Goal: Task Accomplishment & Management: Manage account settings

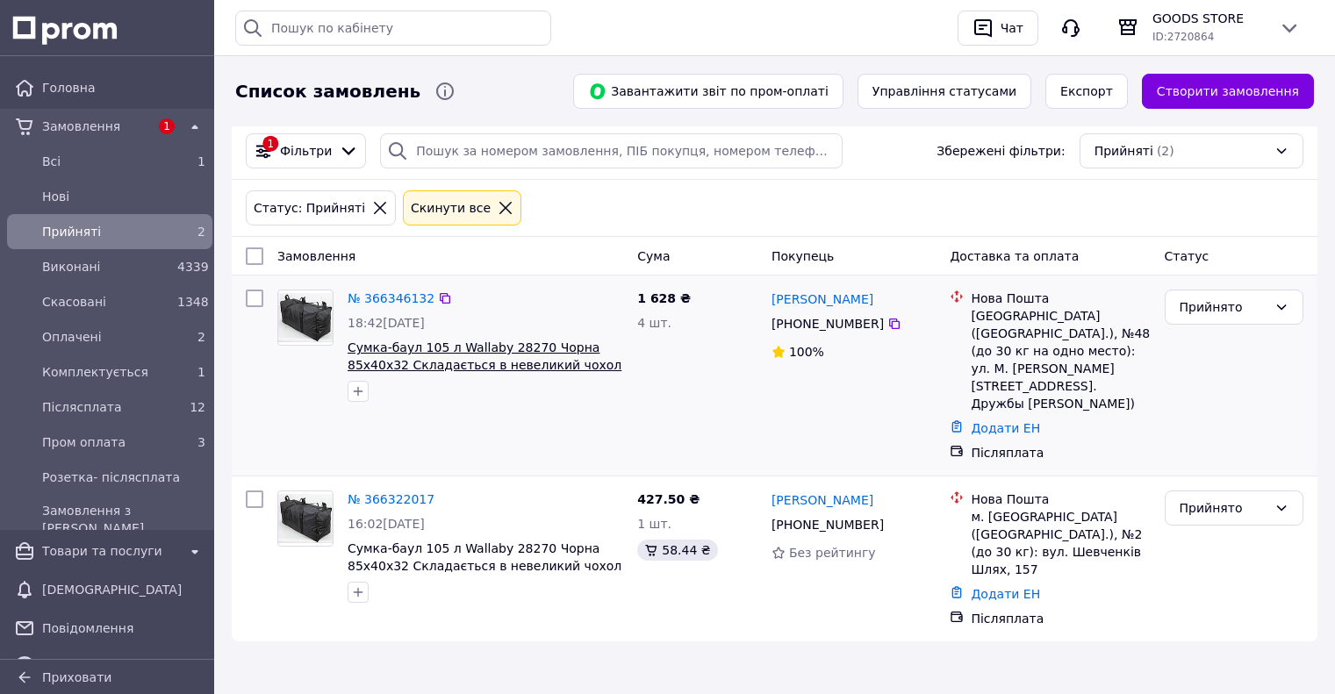
scroll to position [35, 0]
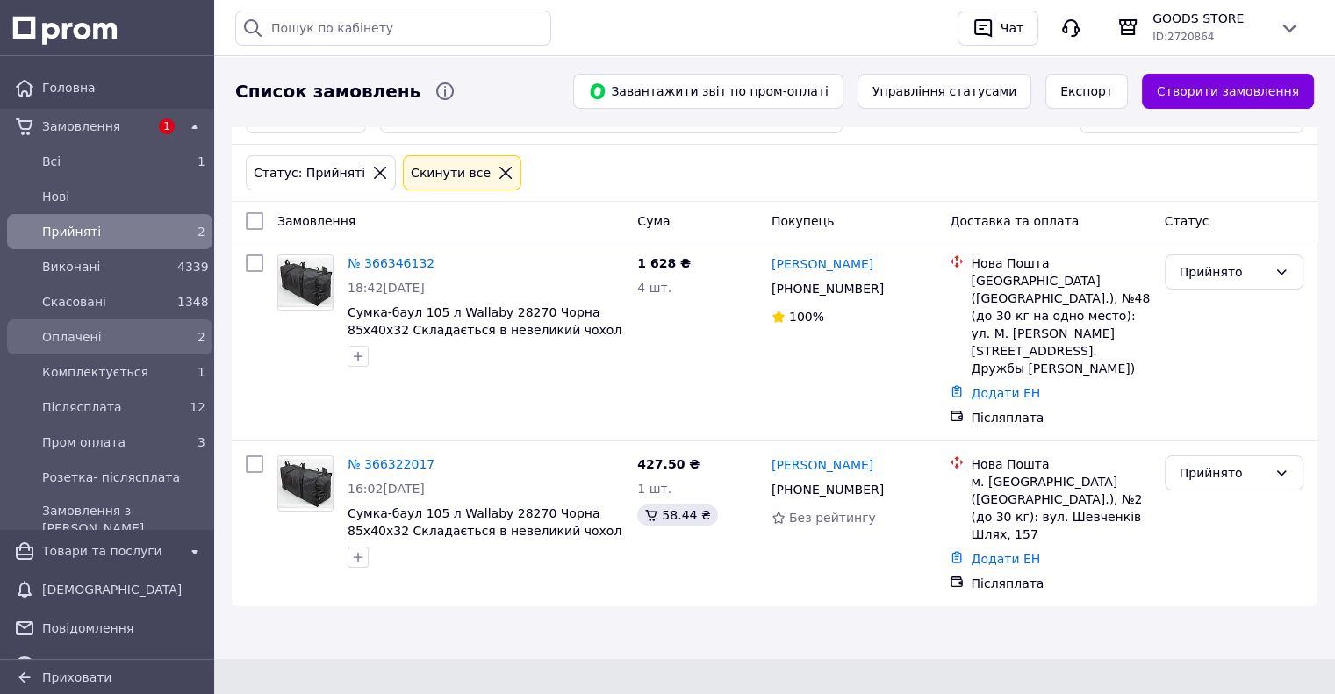
click at [144, 342] on span "Оплачені" at bounding box center [106, 337] width 128 height 18
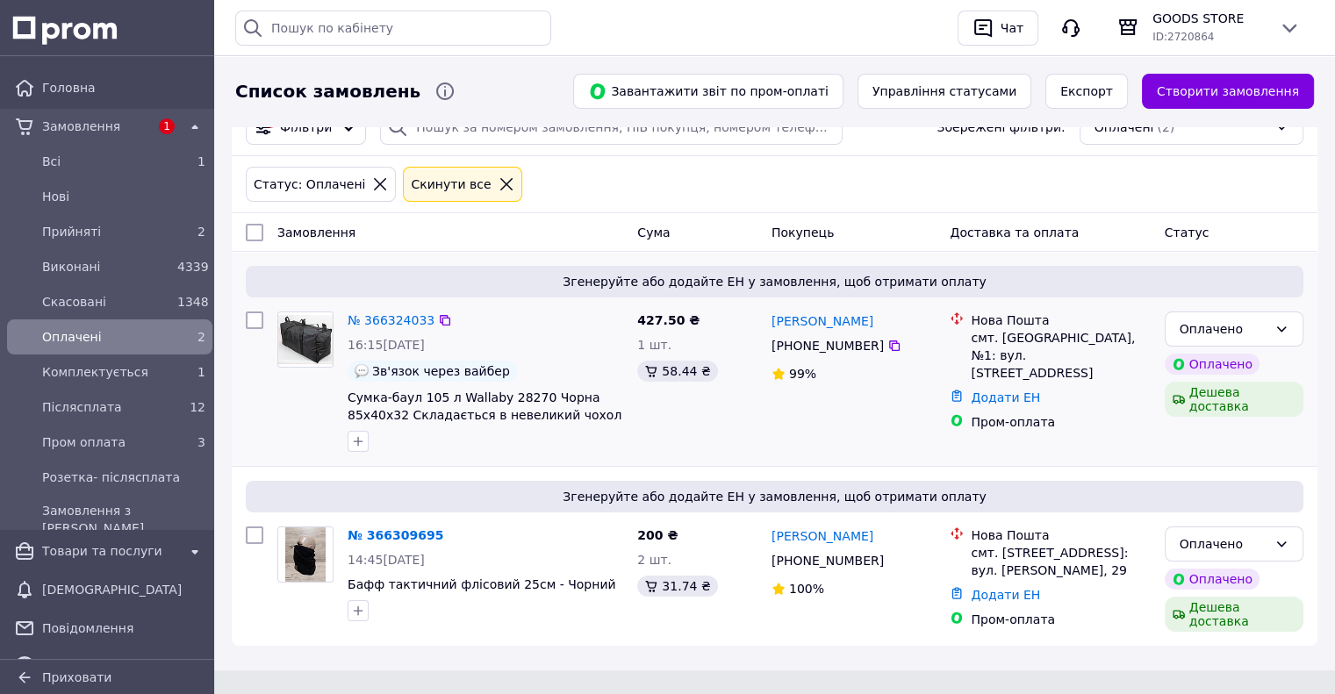
scroll to position [35, 0]
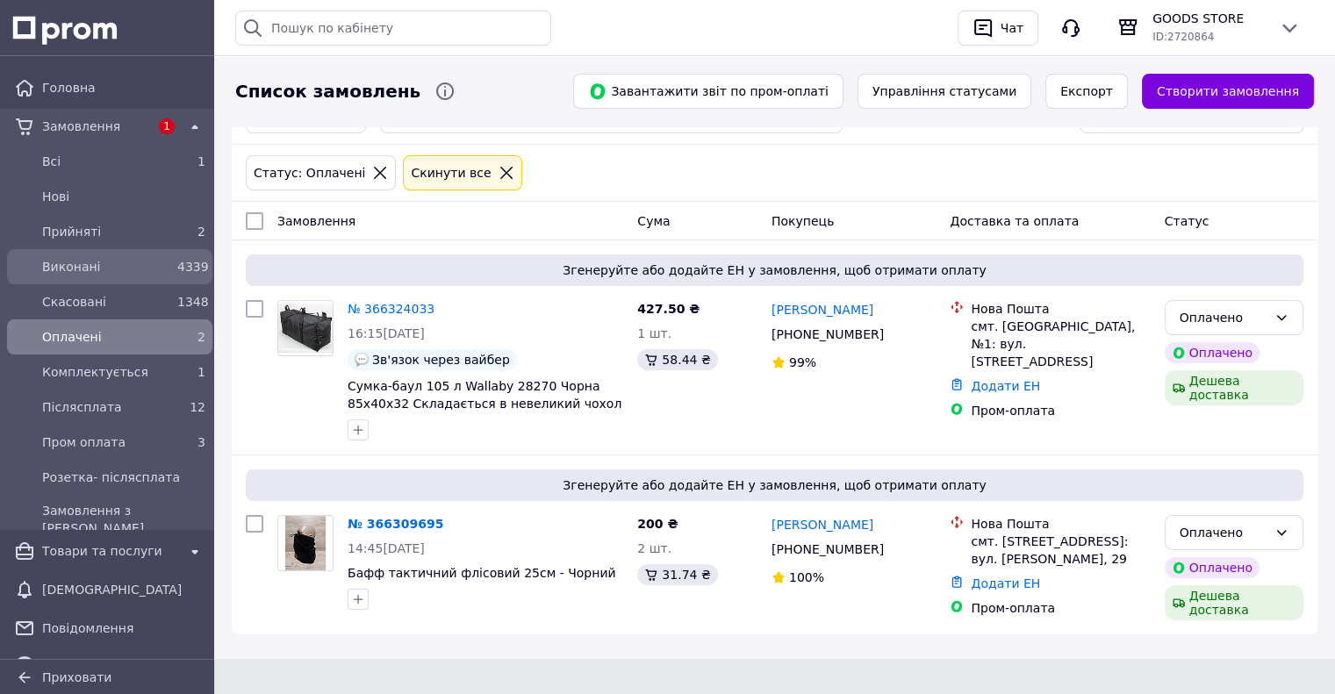
click at [157, 249] on link "Виконані 4339" at bounding box center [109, 266] width 219 height 35
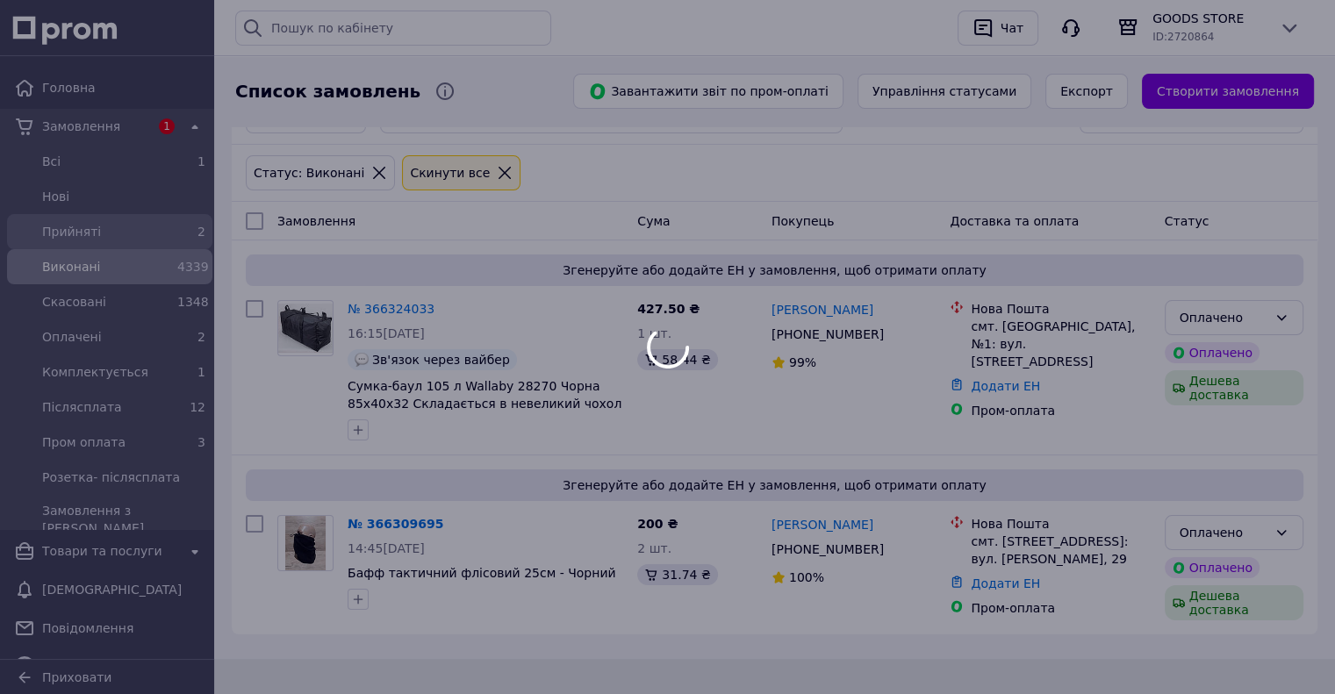
click at [158, 241] on div at bounding box center [667, 347] width 1335 height 694
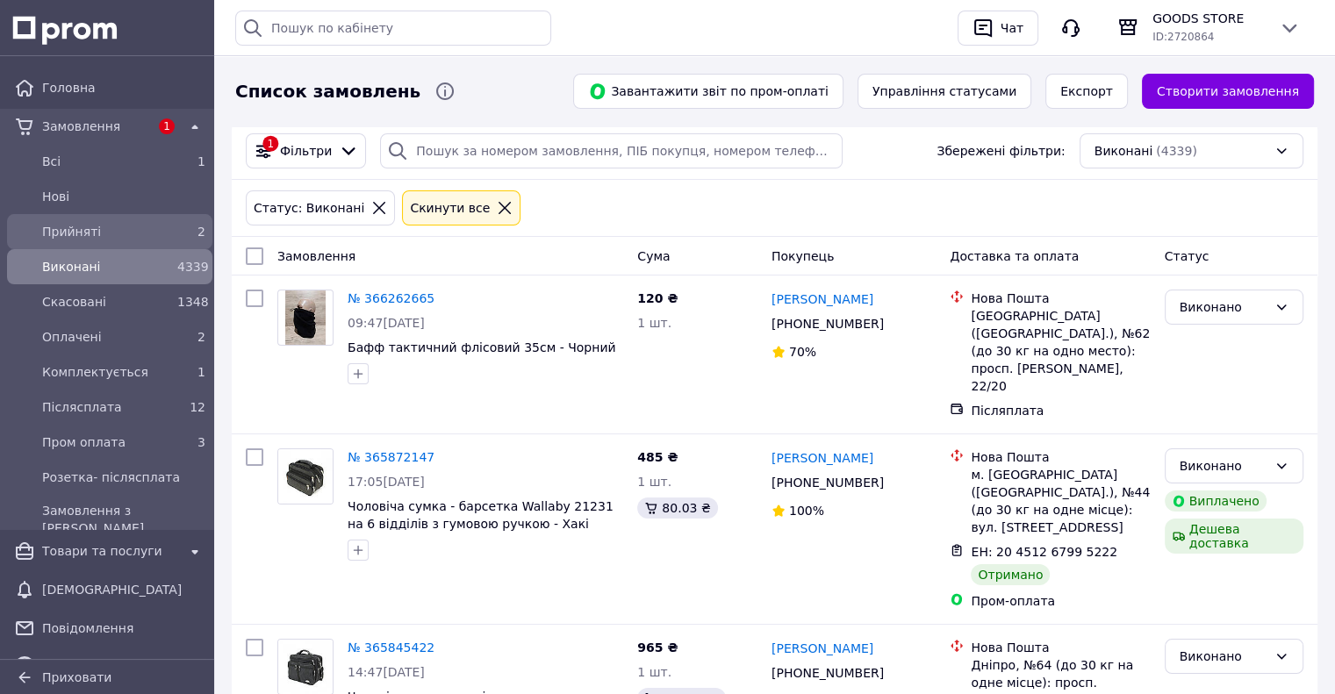
click at [177, 232] on div "2" at bounding box center [191, 232] width 28 height 18
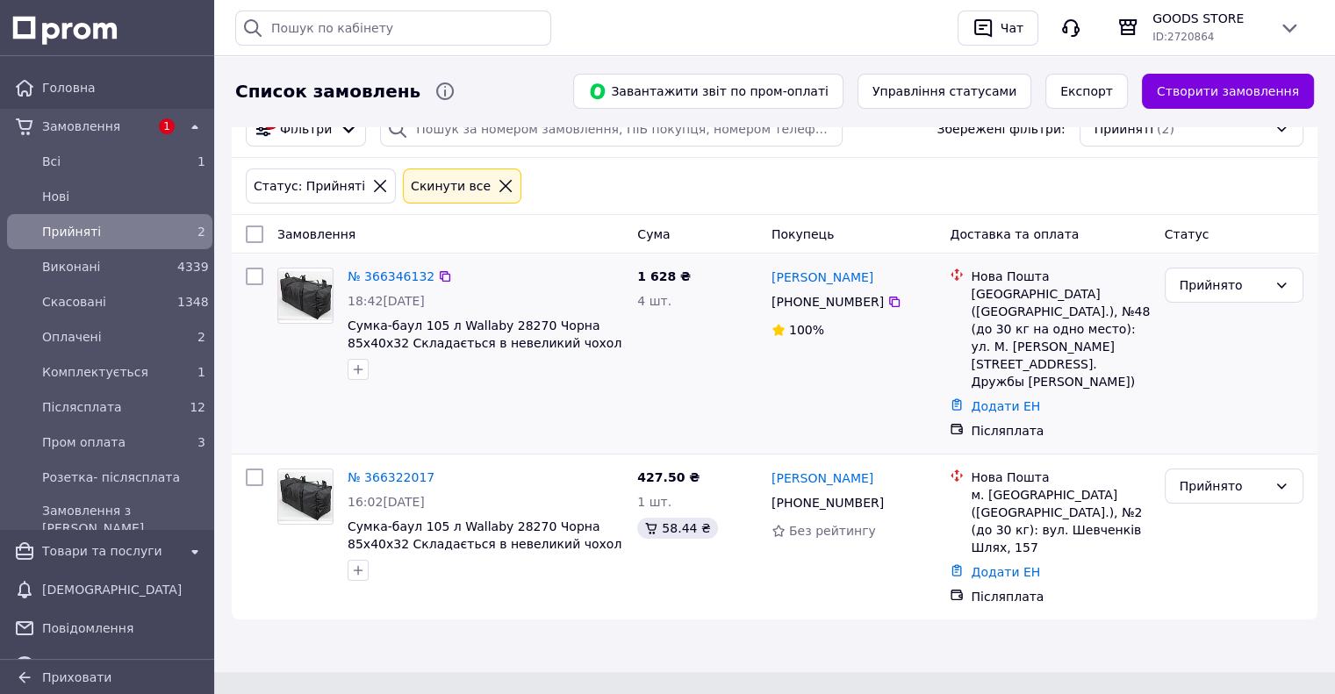
scroll to position [35, 0]
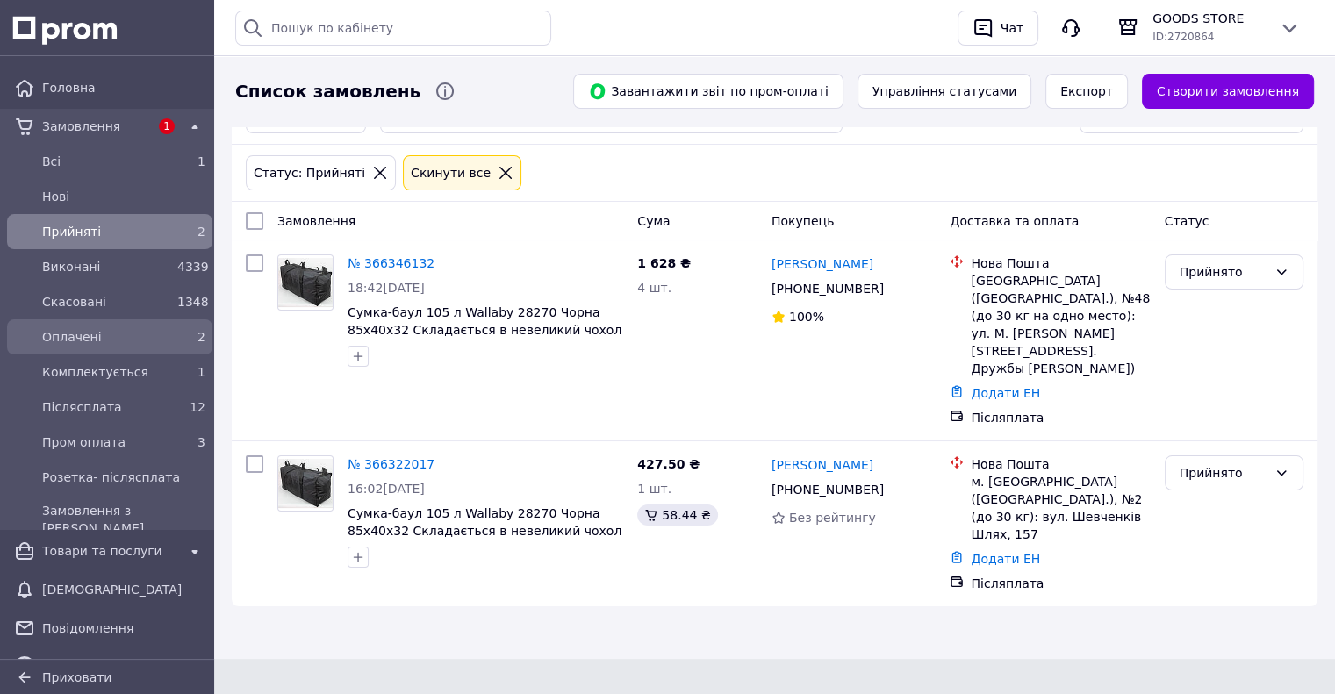
click at [159, 345] on span "Оплачені" at bounding box center [106, 337] width 128 height 18
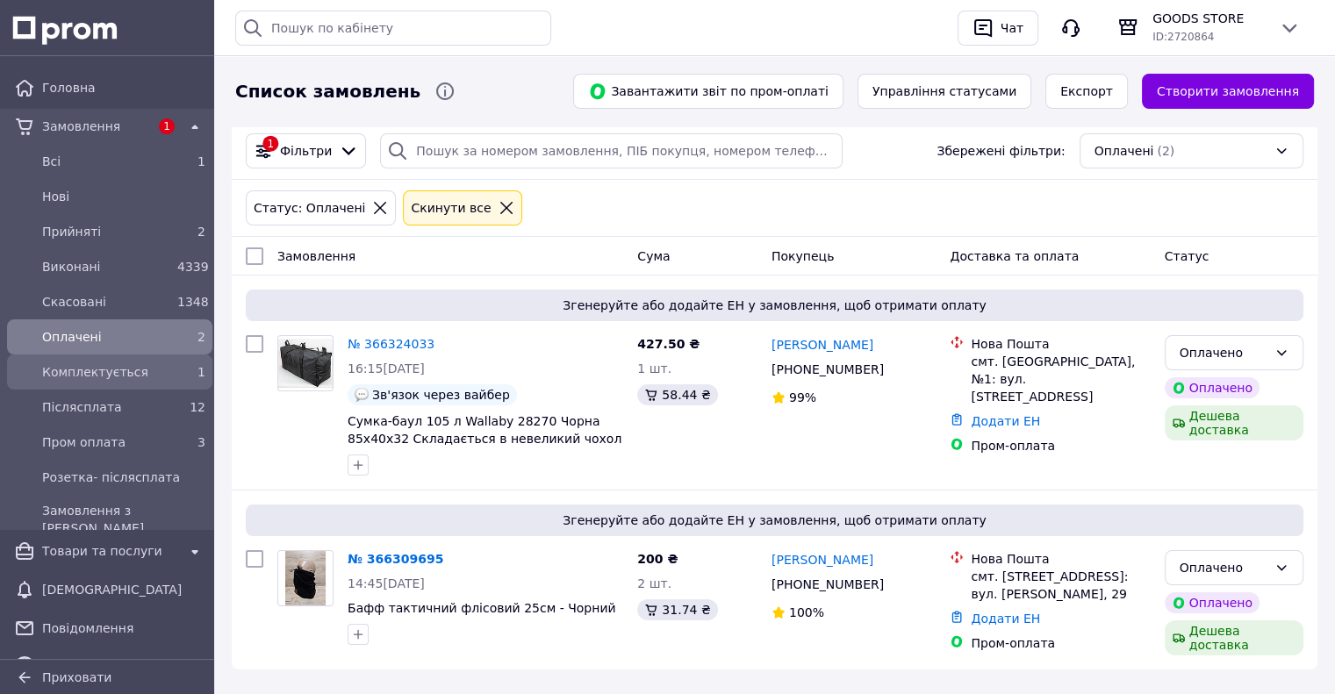
click at [151, 381] on div "Комплектується" at bounding box center [106, 372] width 135 height 25
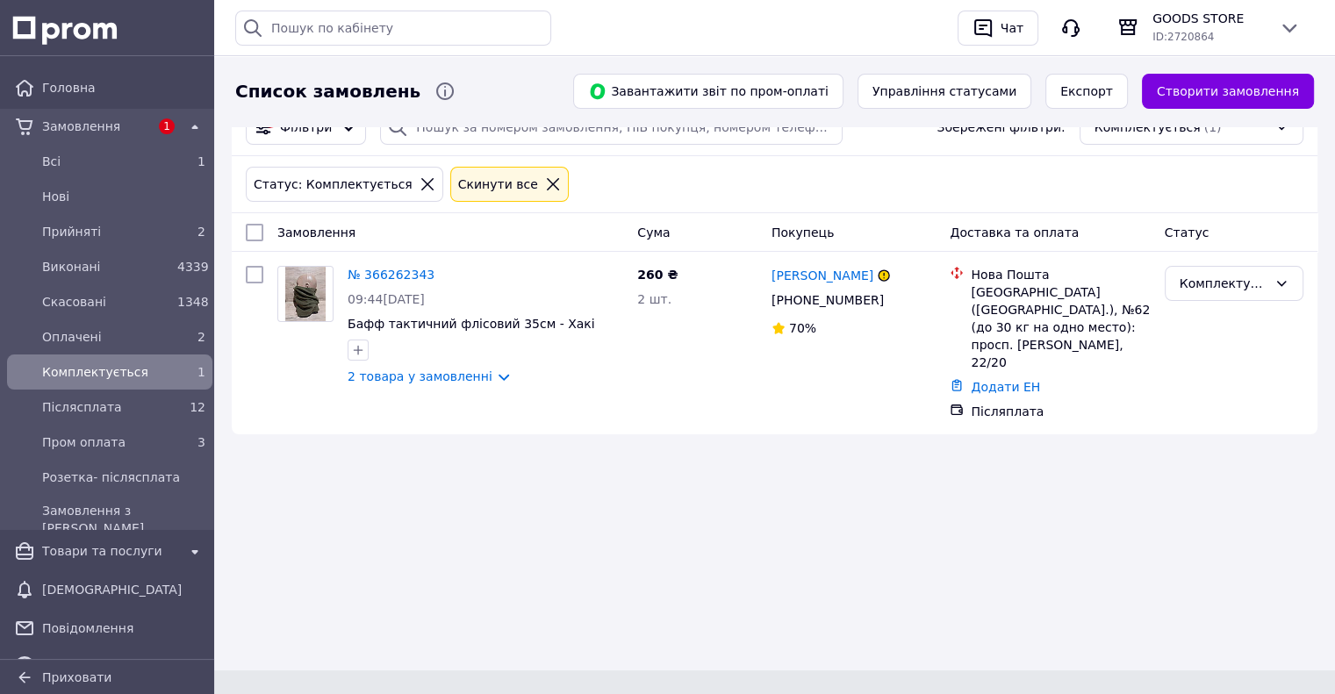
scroll to position [35, 0]
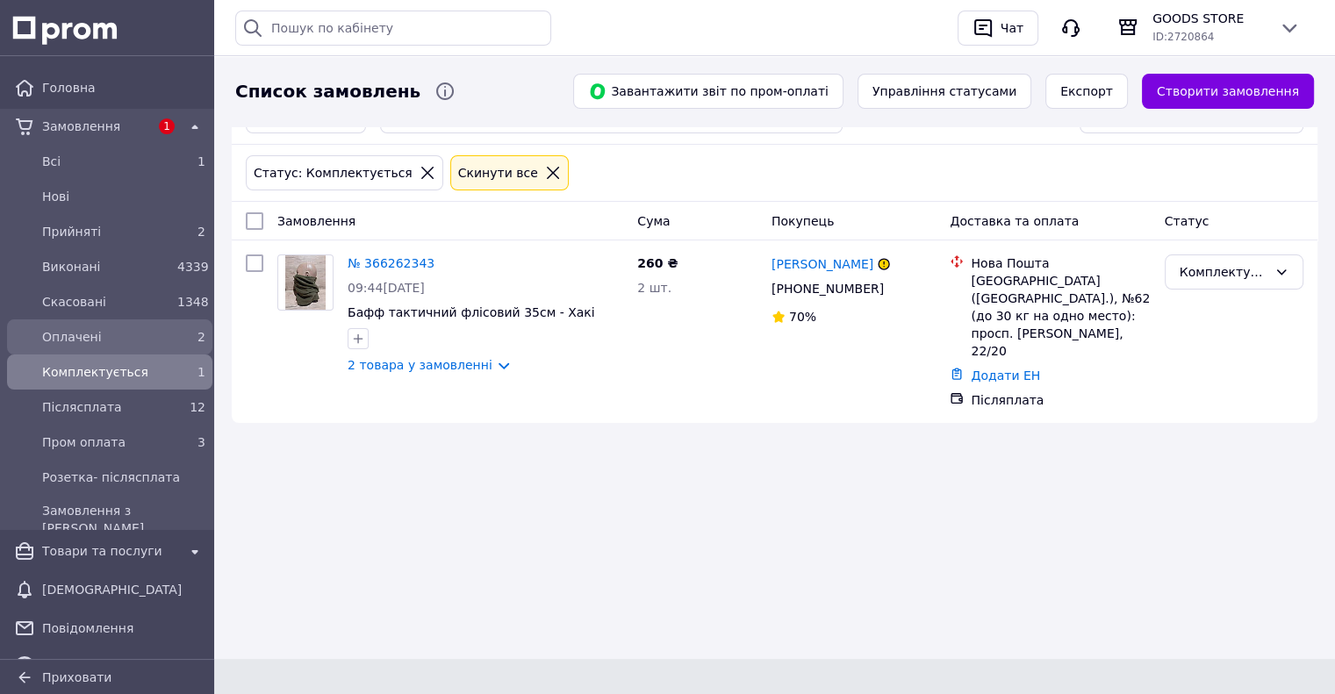
click at [177, 342] on div "2" at bounding box center [191, 337] width 28 height 18
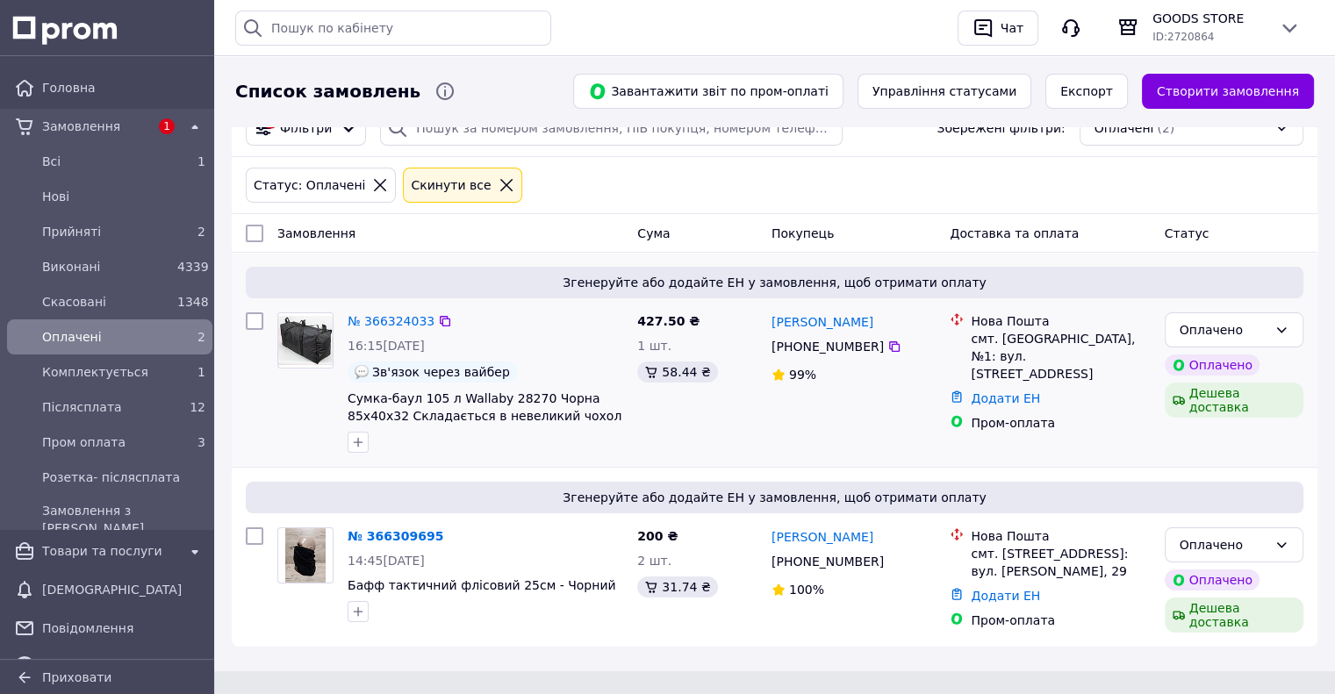
scroll to position [35, 0]
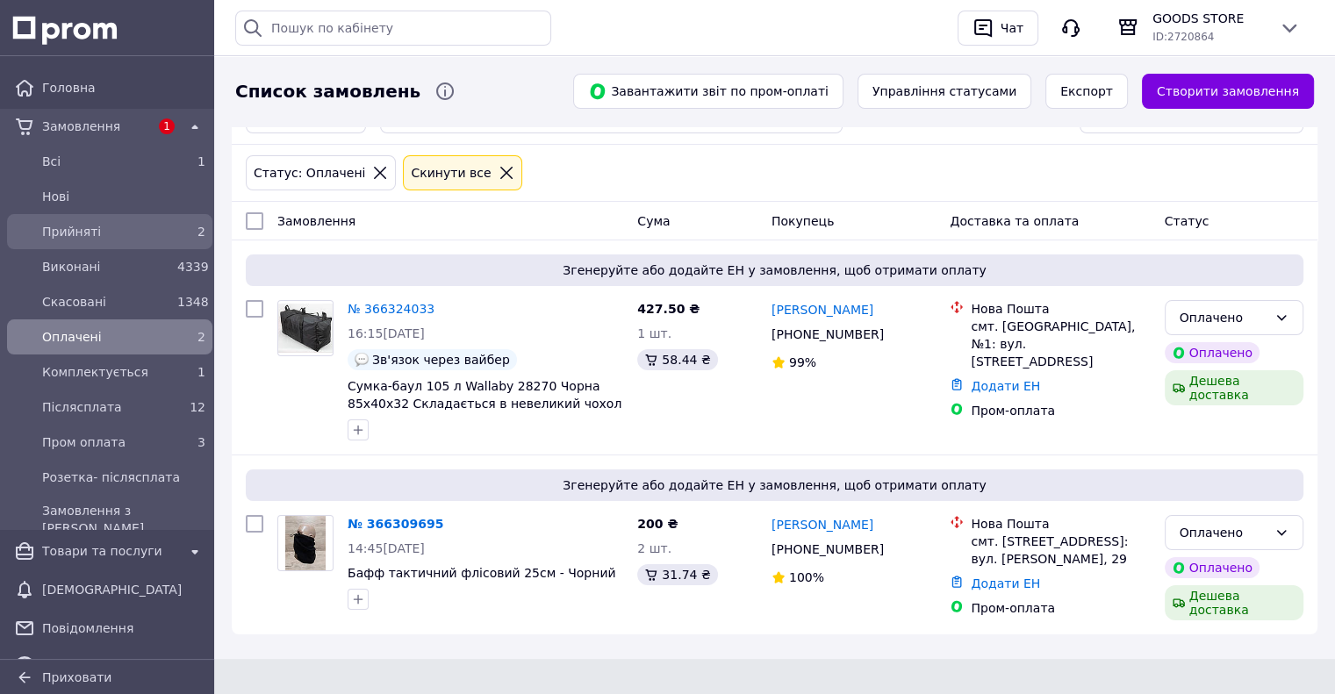
click at [150, 231] on span "Прийняті" at bounding box center [106, 232] width 128 height 18
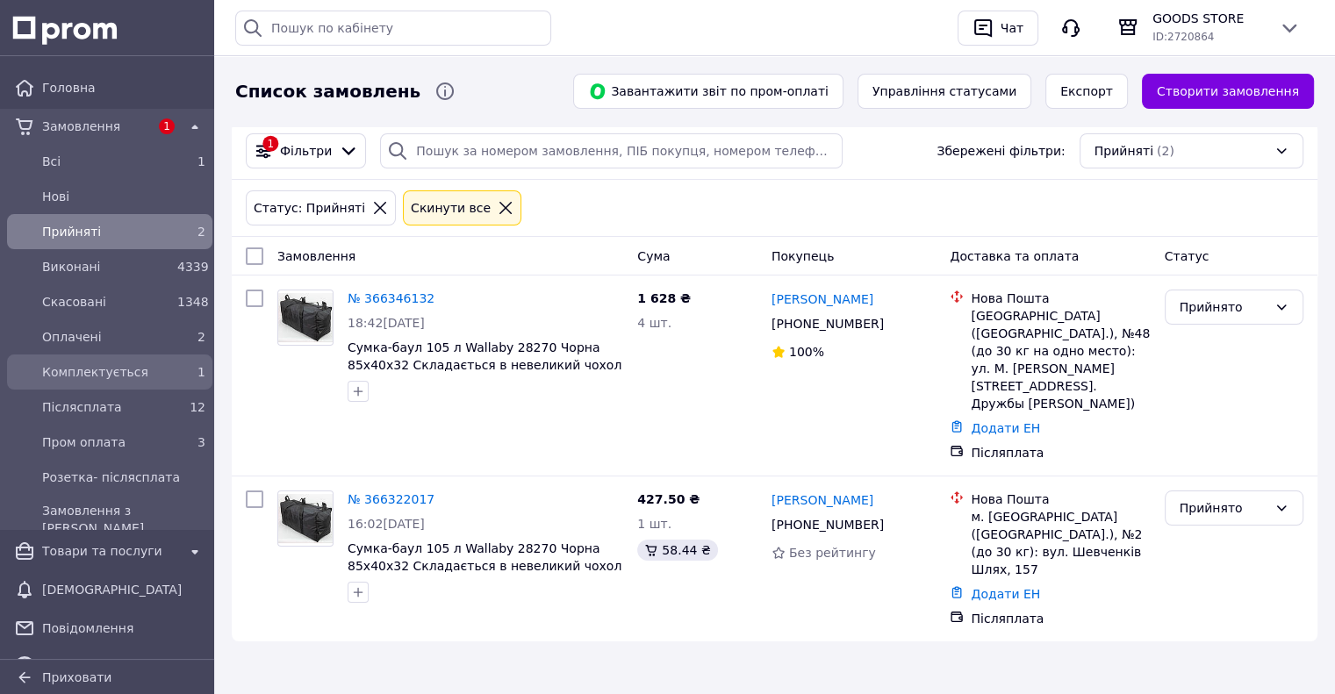
click at [198, 378] on span "1" at bounding box center [202, 372] width 8 height 14
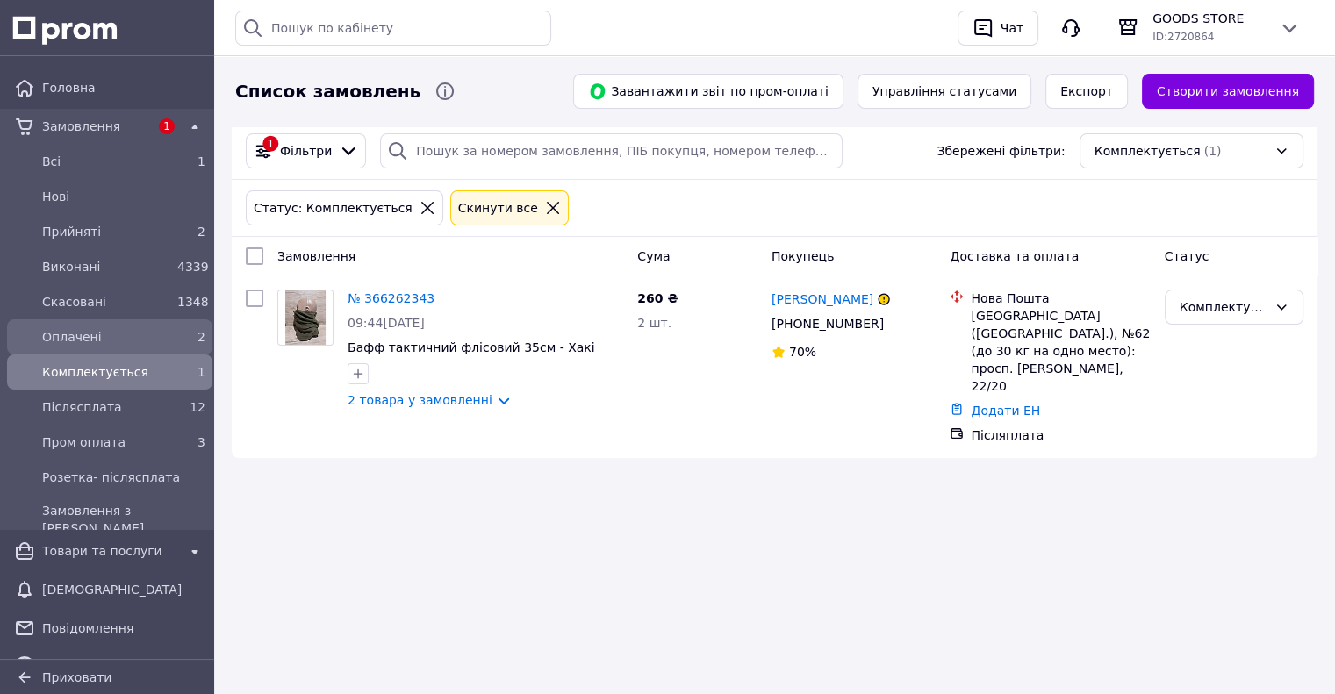
click at [159, 325] on div "Оплачені" at bounding box center [106, 337] width 135 height 25
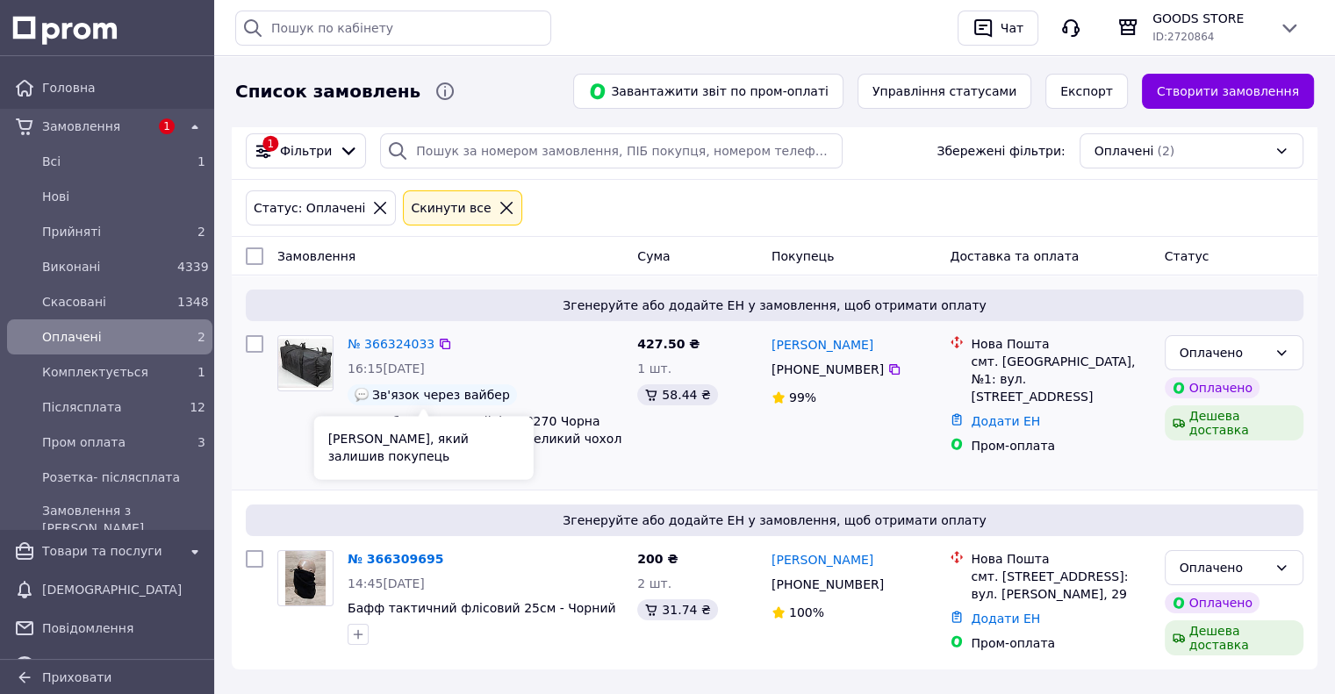
scroll to position [35, 0]
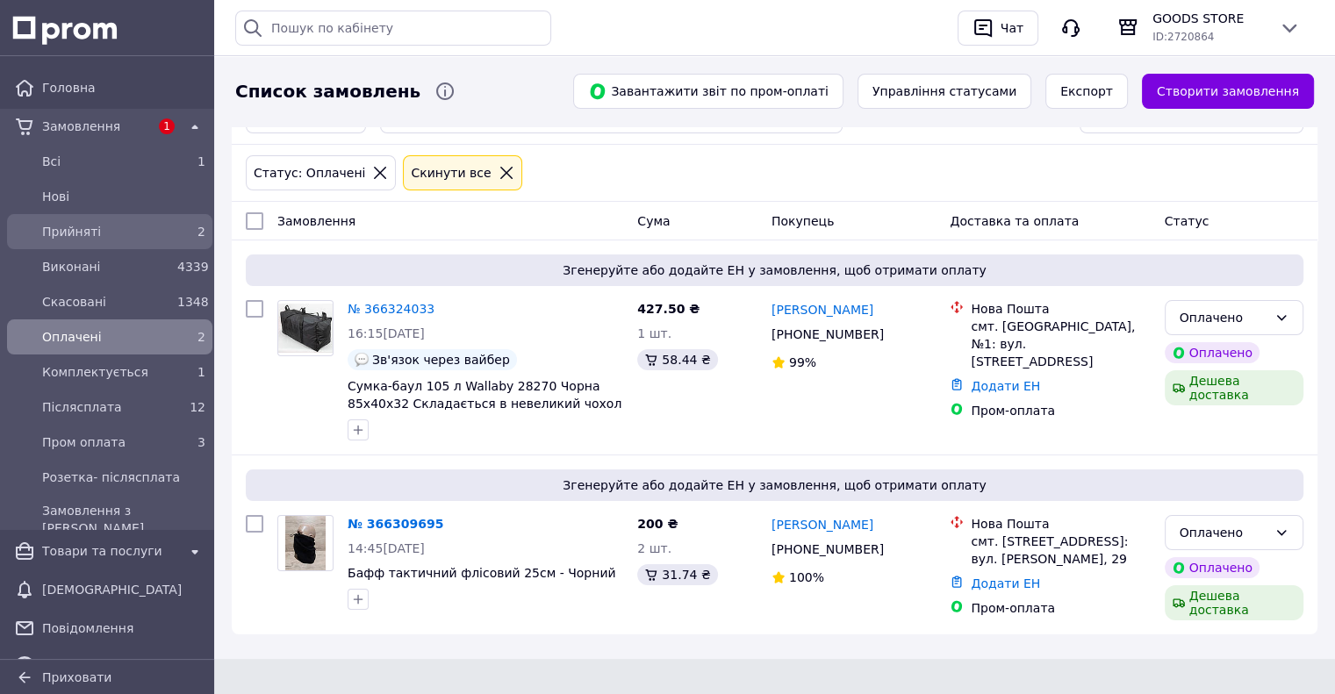
click at [105, 238] on span "Прийняті" at bounding box center [106, 232] width 128 height 18
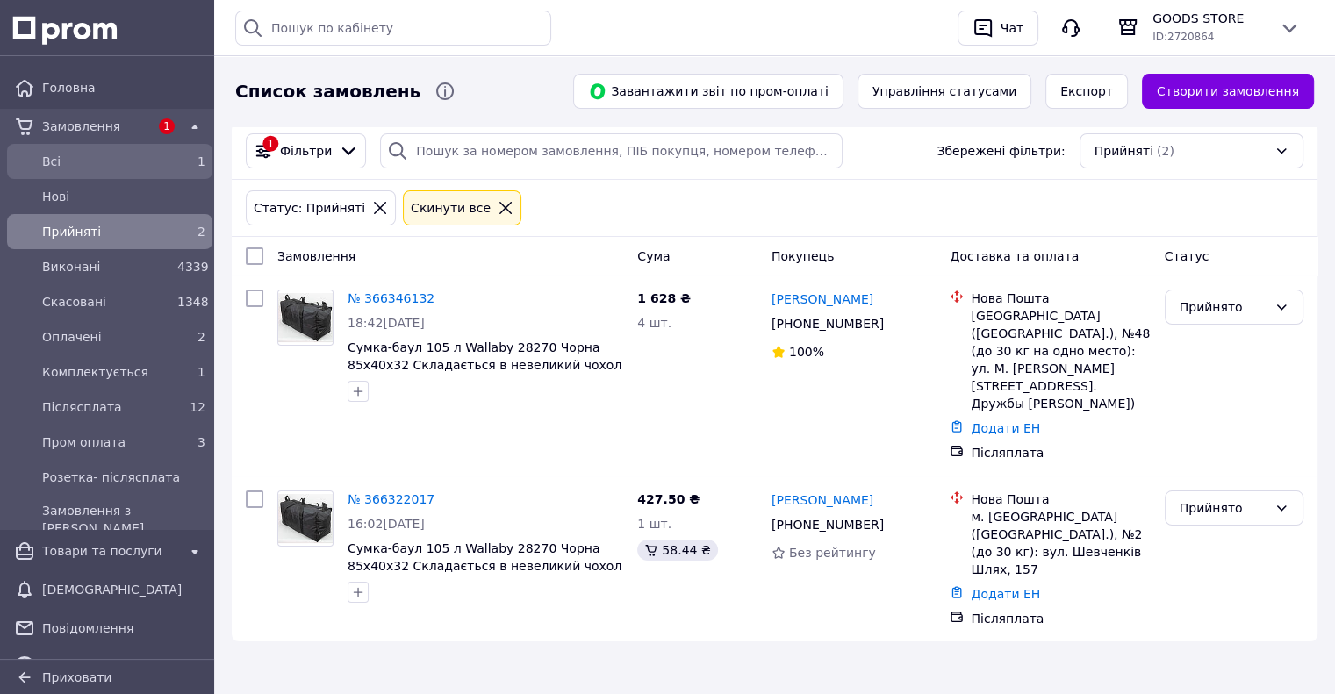
click at [91, 156] on span "Всi" at bounding box center [106, 162] width 128 height 18
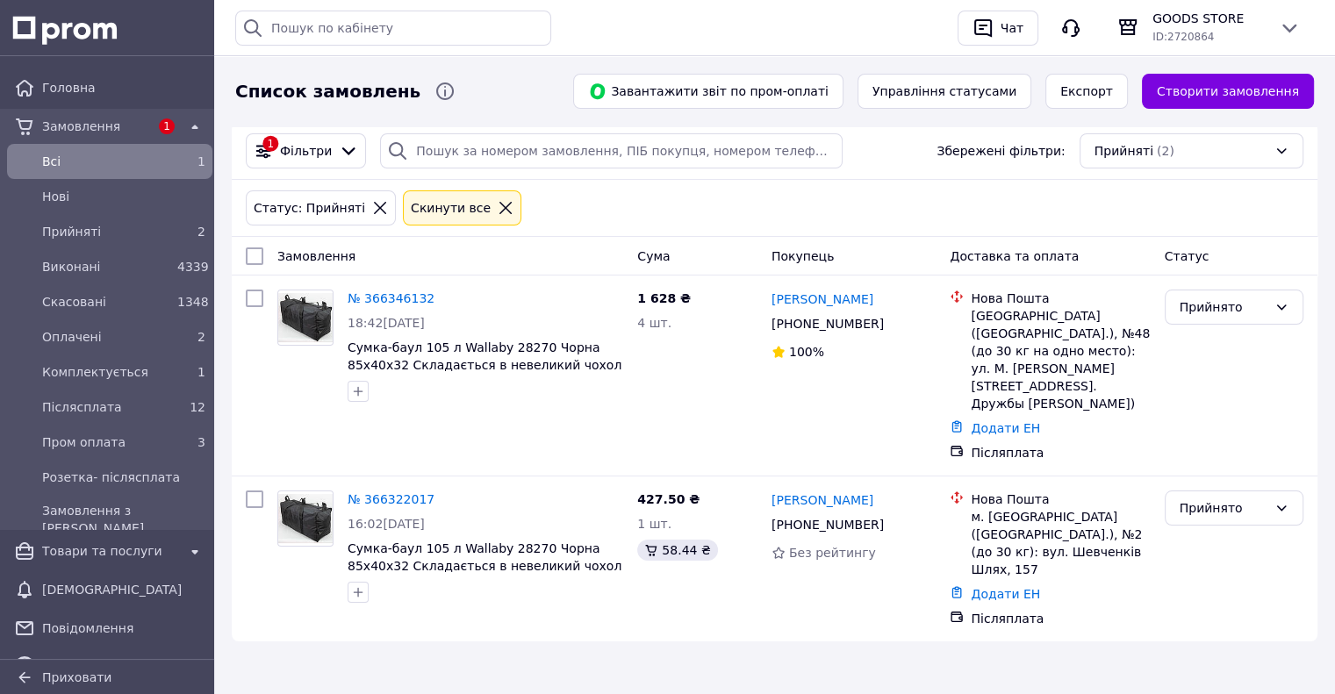
click at [100, 161] on span "Всi" at bounding box center [106, 162] width 128 height 18
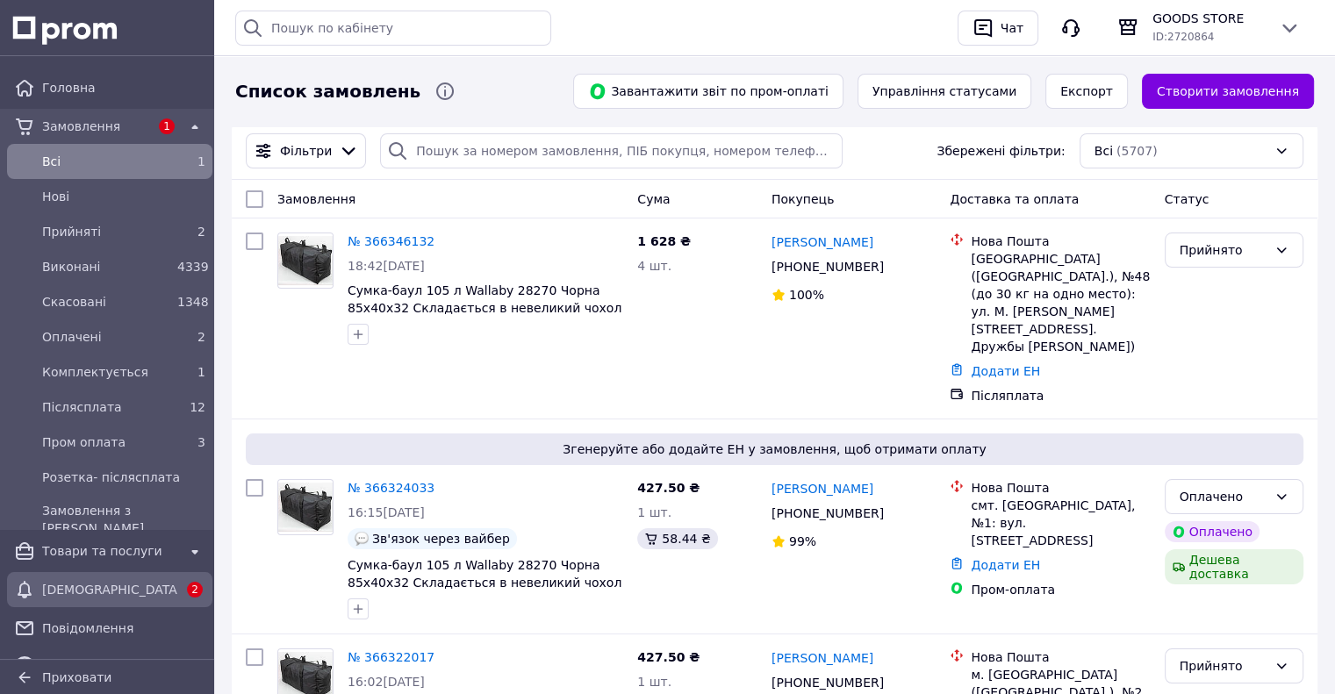
click at [102, 582] on span "[DEMOGRAPHIC_DATA]" at bounding box center [109, 590] width 135 height 18
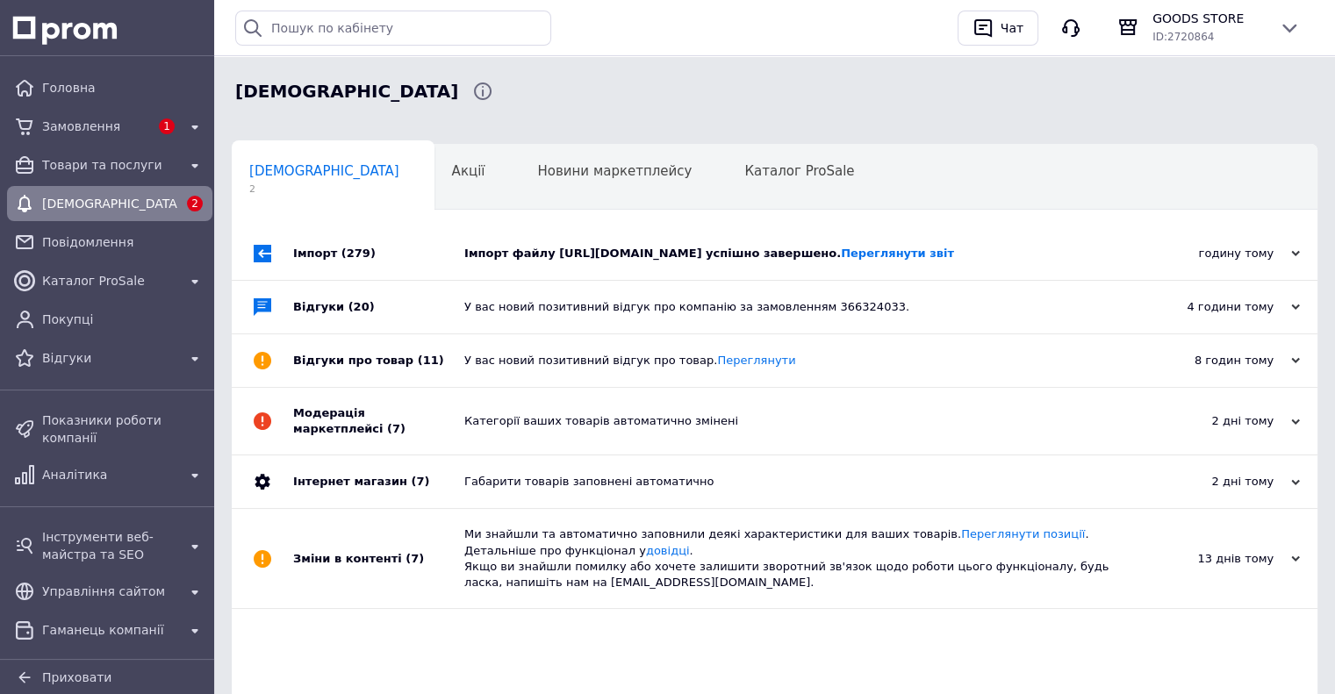
click at [512, 262] on div "Імпорт файлу [URL][DOMAIN_NAME] успішно завершено. Переглянути звіт" at bounding box center [794, 254] width 660 height 16
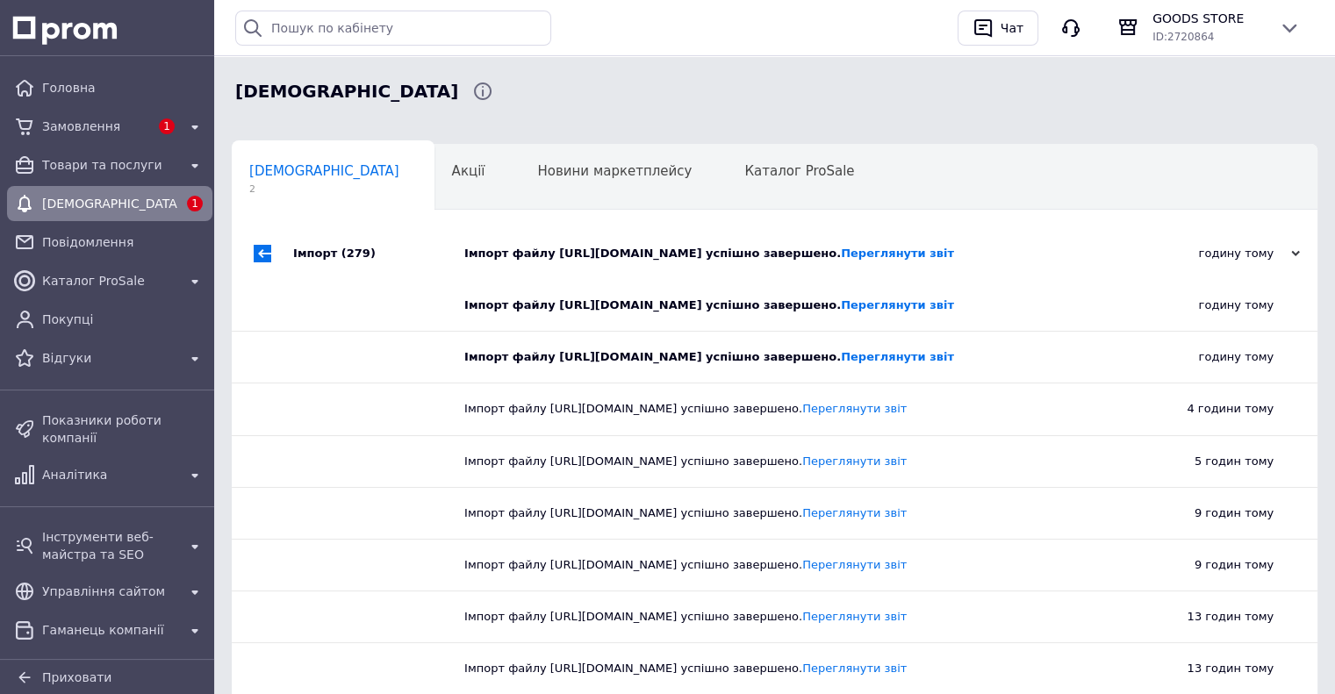
click at [486, 262] on div "Імпорт файлу [URL][DOMAIN_NAME] успішно завершено. Переглянути звіт" at bounding box center [794, 254] width 660 height 16
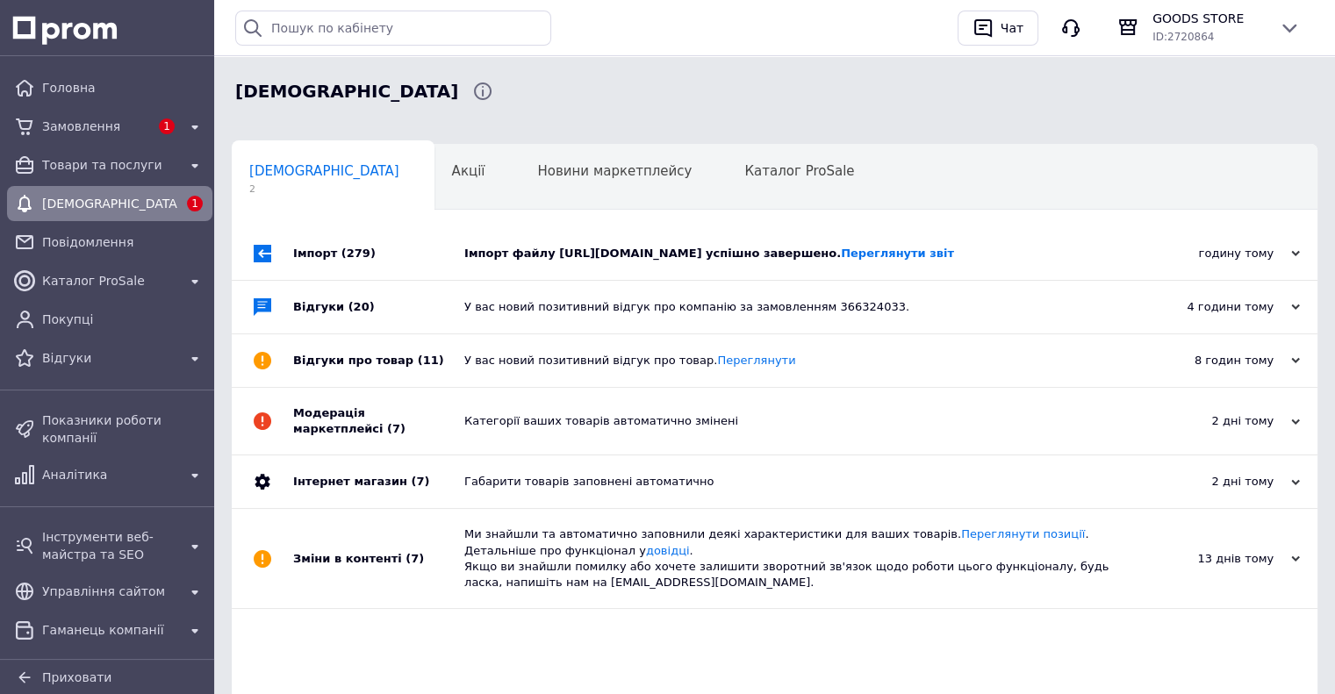
click at [522, 262] on div "Імпорт файлу [URL][DOMAIN_NAME] успішно завершено. Переглянути звіт" at bounding box center [794, 254] width 660 height 16
